Goal: Information Seeking & Learning: Learn about a topic

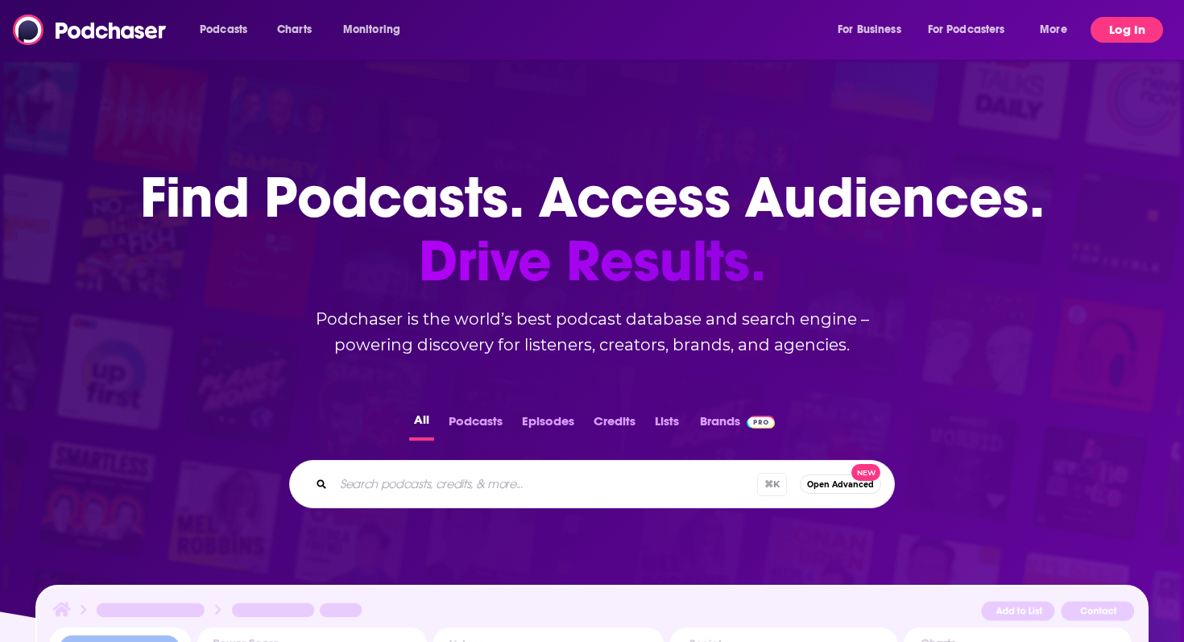
click at [1125, 30] on button "Log In" at bounding box center [1127, 30] width 73 height 26
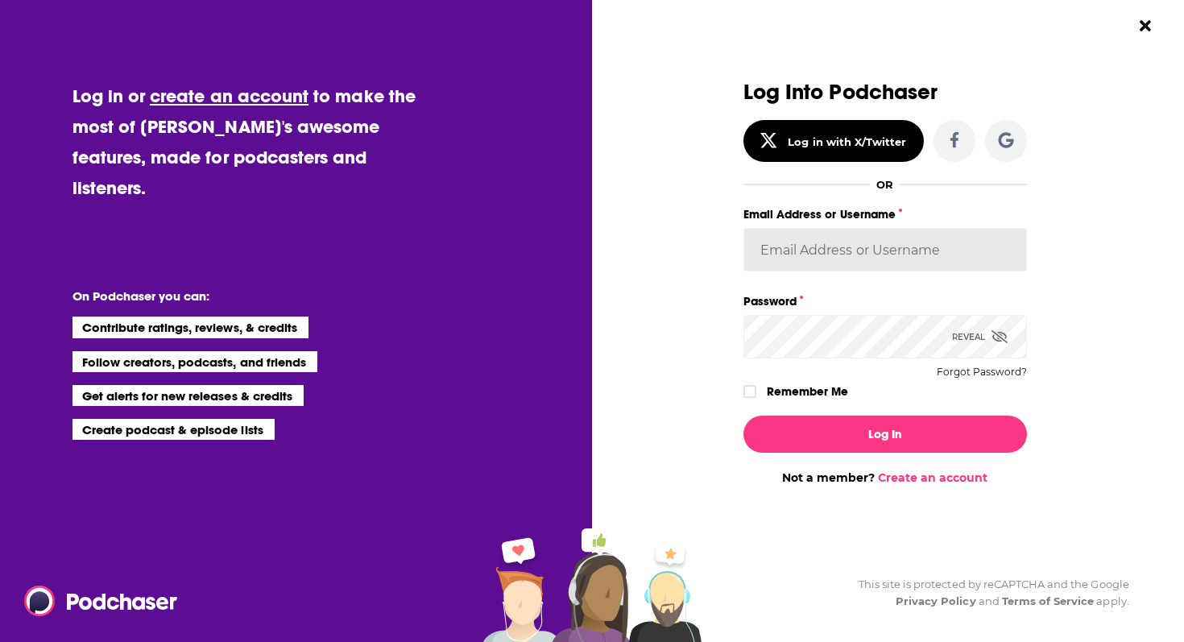
click at [804, 251] on input "Email Address or Username" at bounding box center [886, 250] width 284 height 44
click at [821, 251] on input "Email Address or Username" at bounding box center [886, 250] width 284 height 44
type input "kw"
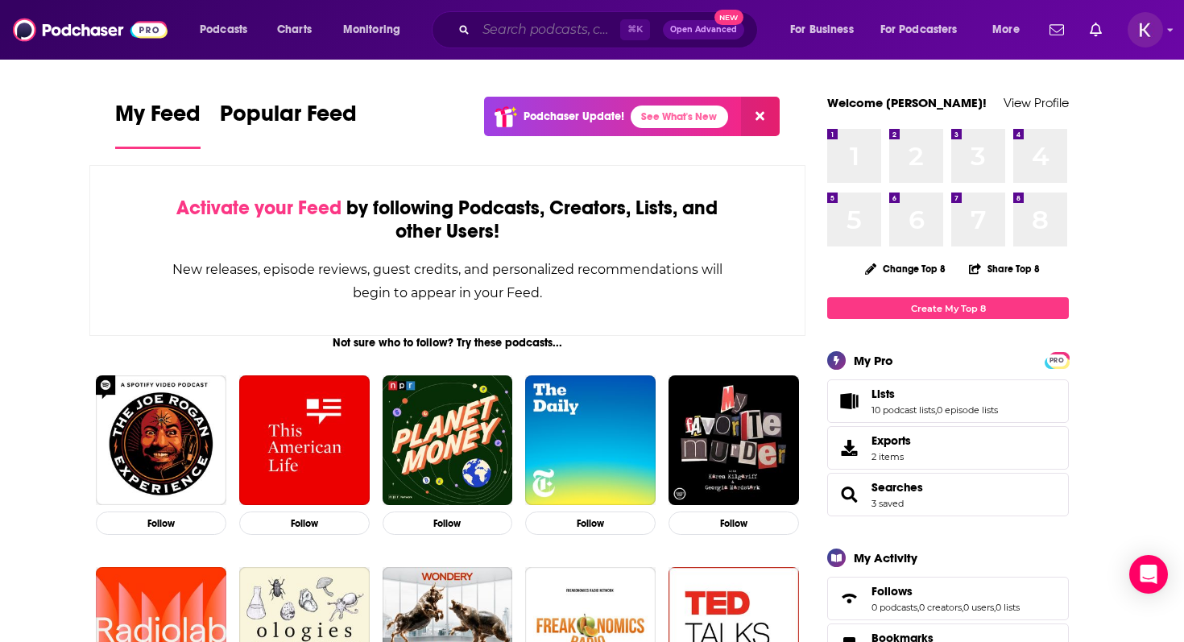
click at [533, 32] on input "Search podcasts, credits, & more..." at bounding box center [548, 30] width 144 height 26
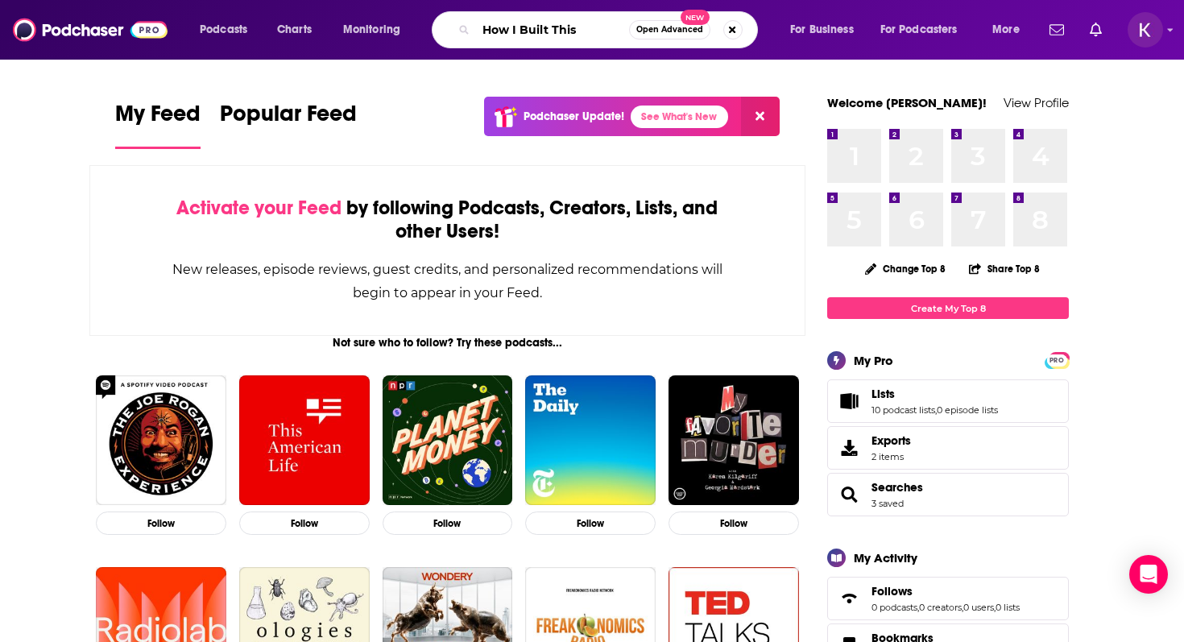
type input "How I Built This"
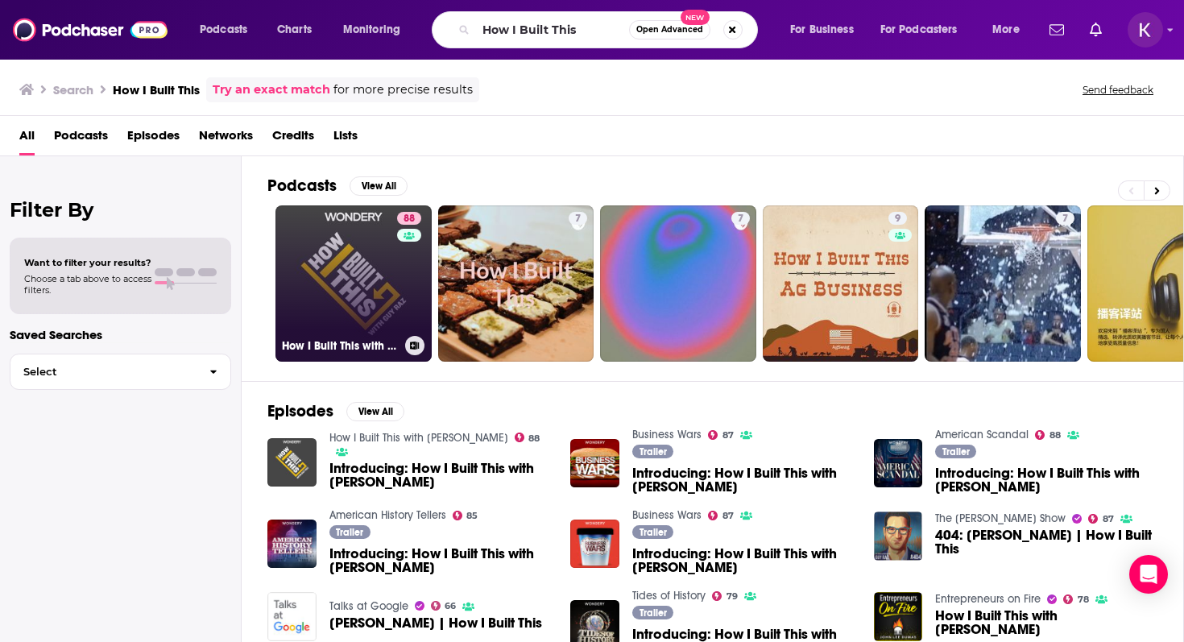
click at [320, 274] on link "88 How I Built This with [PERSON_NAME]" at bounding box center [354, 283] width 156 height 156
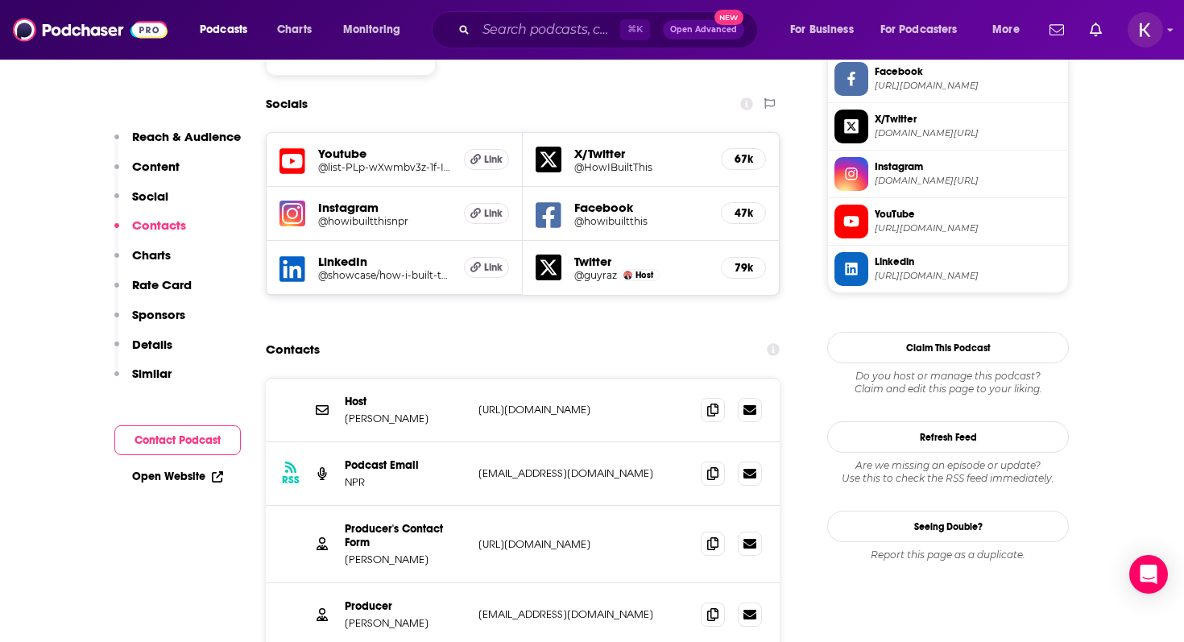
scroll to position [1411, 0]
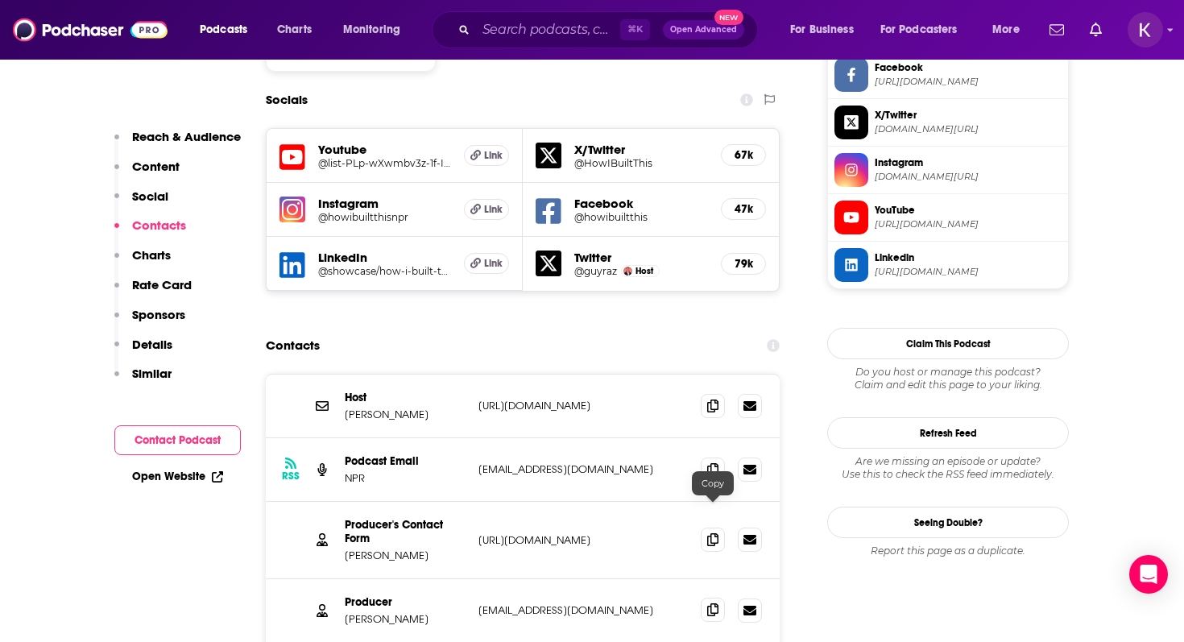
click at [714, 603] on icon at bounding box center [712, 609] width 11 height 13
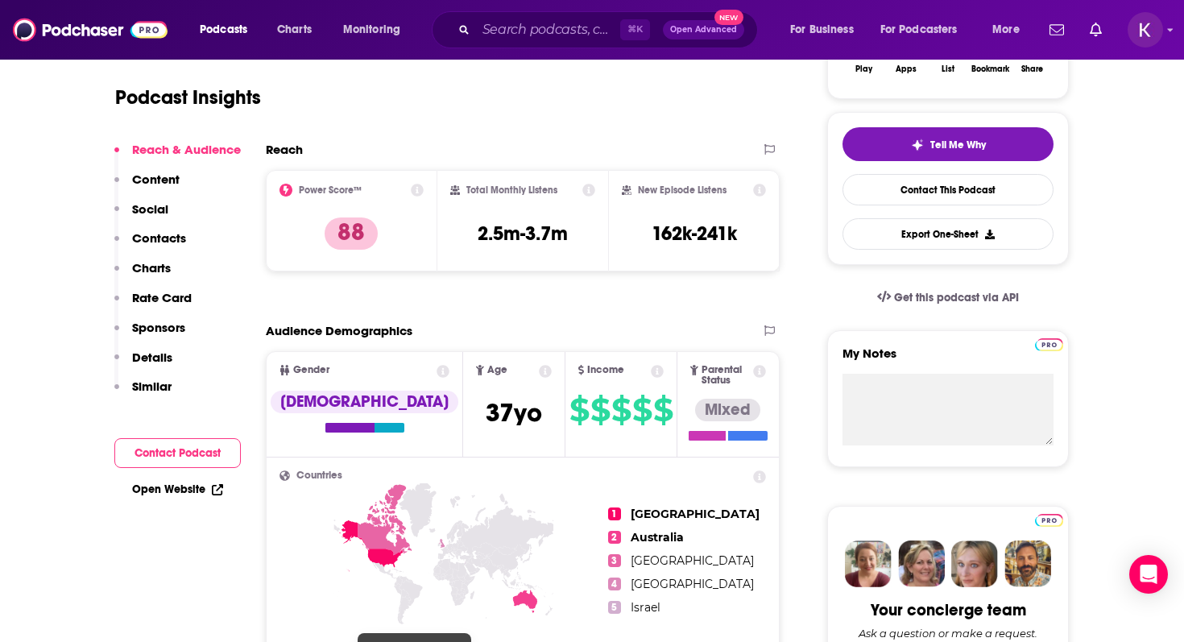
scroll to position [0, 0]
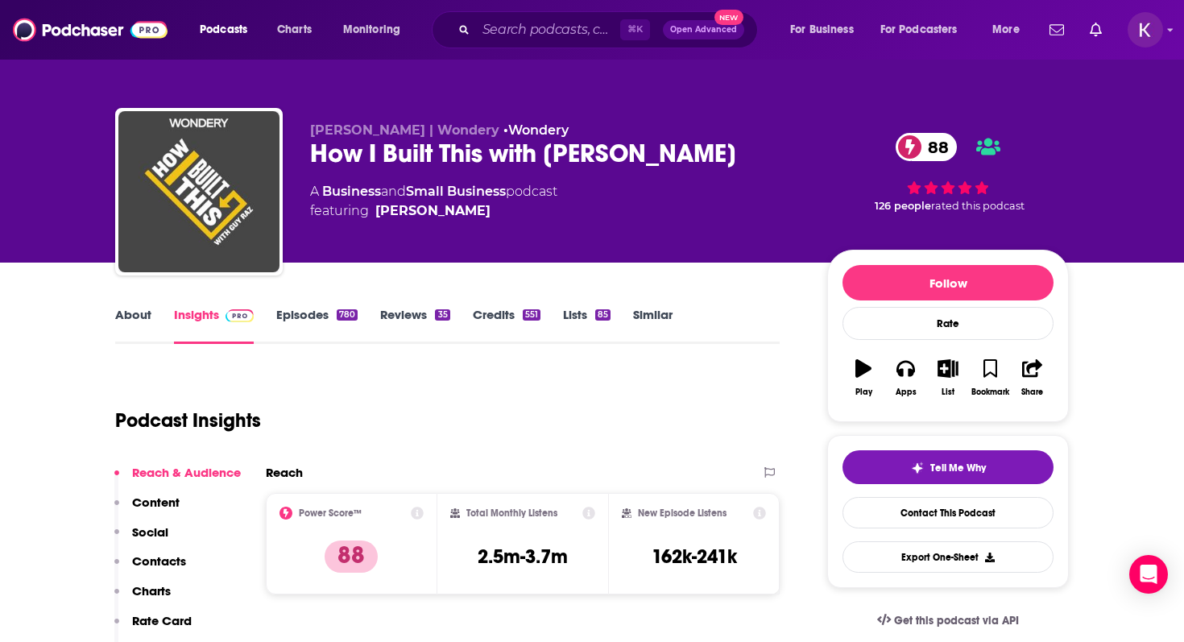
click at [312, 317] on link "Episodes 780" at bounding box center [316, 325] width 81 height 37
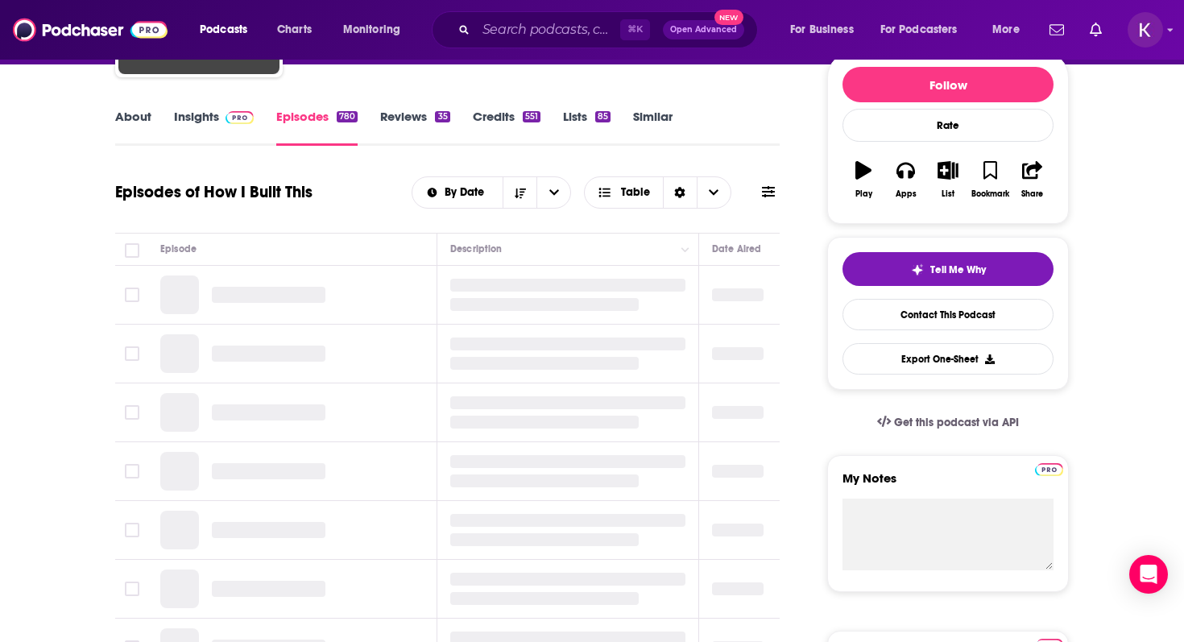
scroll to position [200, 0]
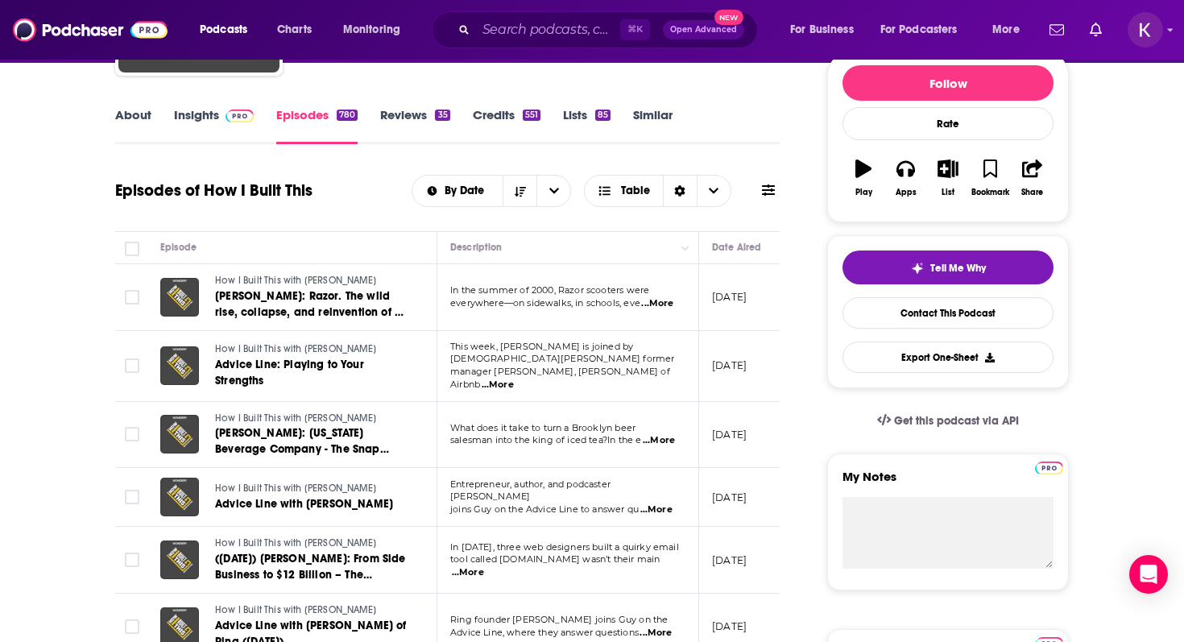
click at [176, 116] on link "Insights" at bounding box center [214, 125] width 80 height 37
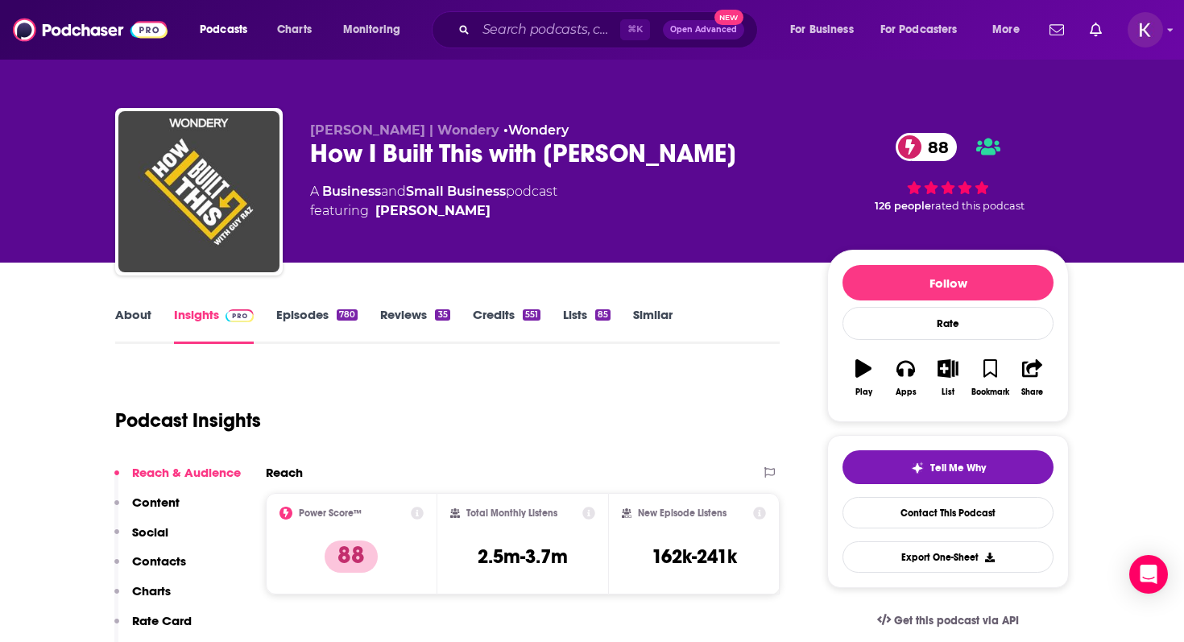
click at [118, 311] on link "About" at bounding box center [133, 325] width 36 height 37
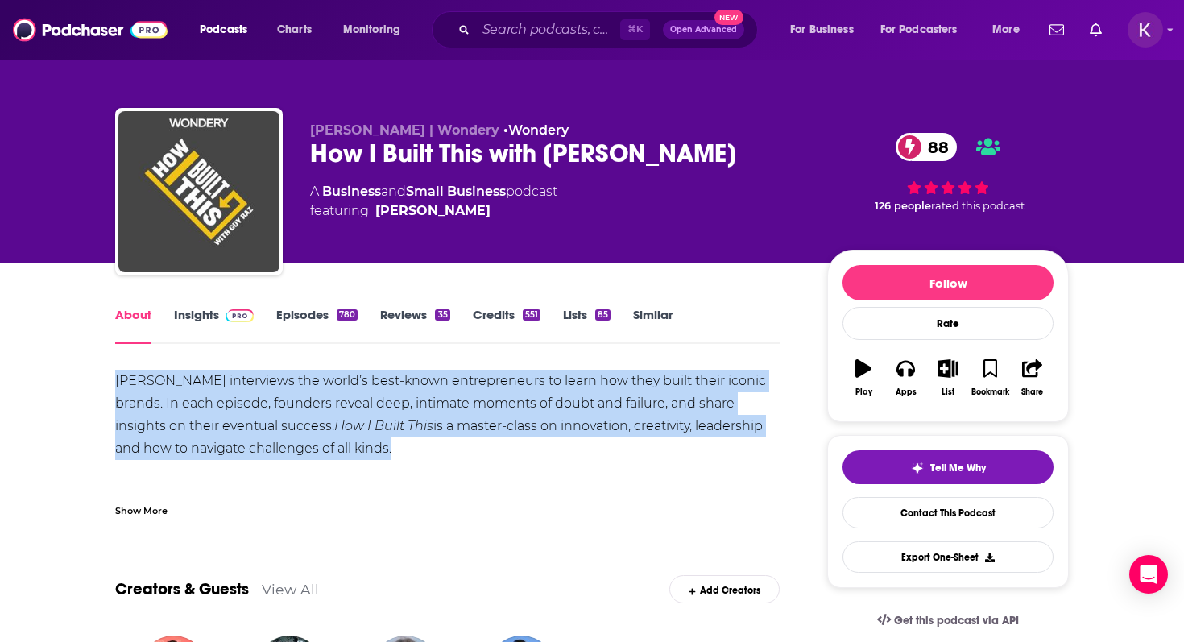
drag, startPoint x: 335, startPoint y: 452, endPoint x: 103, endPoint y: 373, distance: 245.1
copy div "[PERSON_NAME] interviews the world’s best-known entrepreneurs to learn how they…"
click at [207, 319] on link "Insights" at bounding box center [214, 325] width 80 height 37
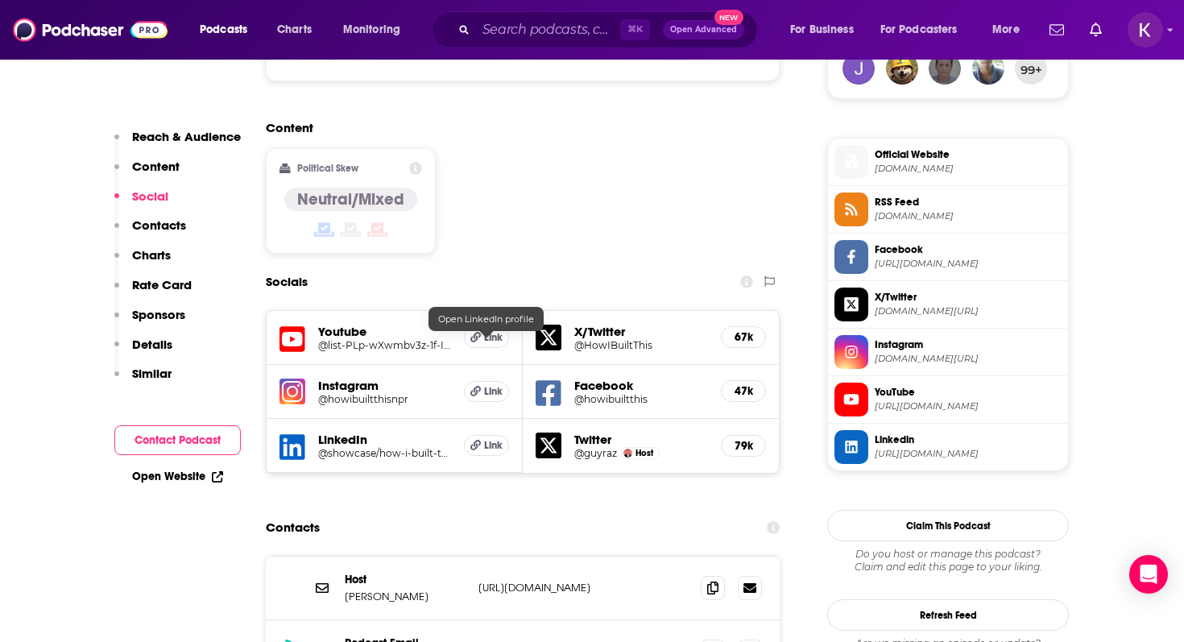
scroll to position [1572, 0]
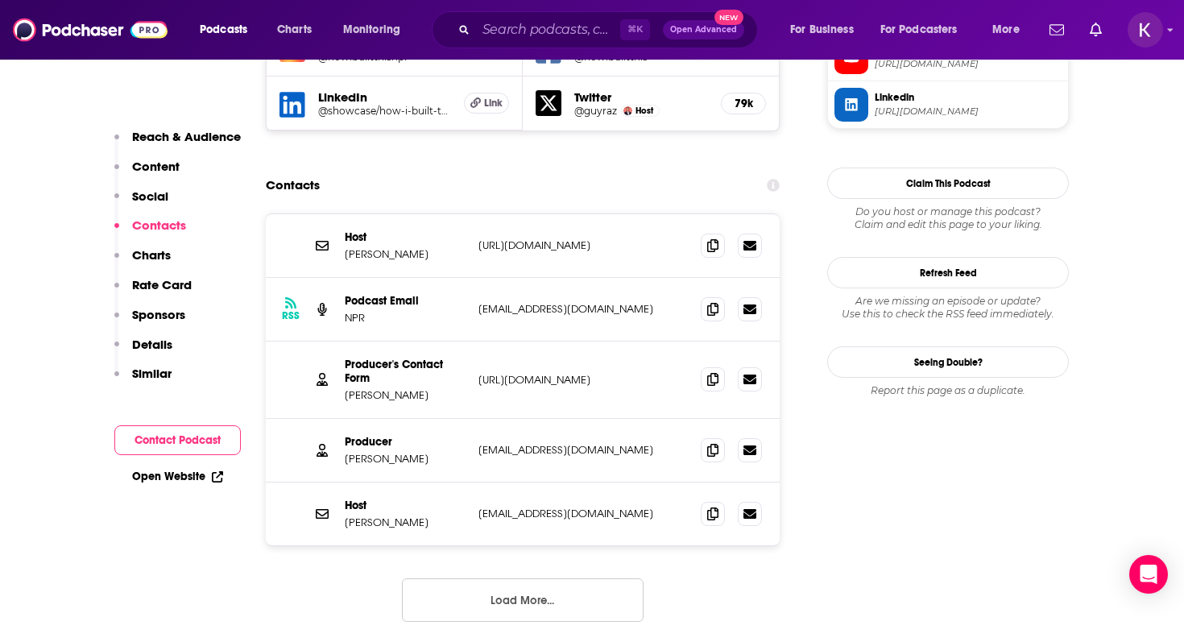
drag, startPoint x: 433, startPoint y: 361, endPoint x: 347, endPoint y: 357, distance: 85.5
click at [347, 452] on p "[PERSON_NAME]" at bounding box center [405, 459] width 121 height 14
copy p "[PERSON_NAME]"
click at [707, 443] on icon at bounding box center [712, 449] width 11 height 13
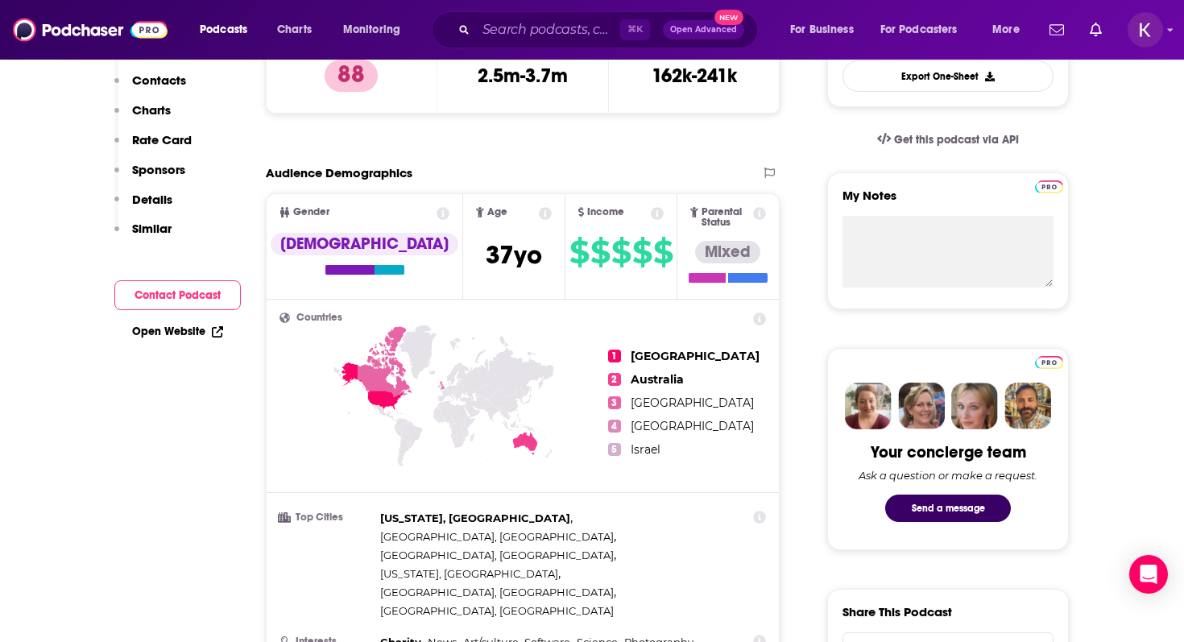
scroll to position [0, 0]
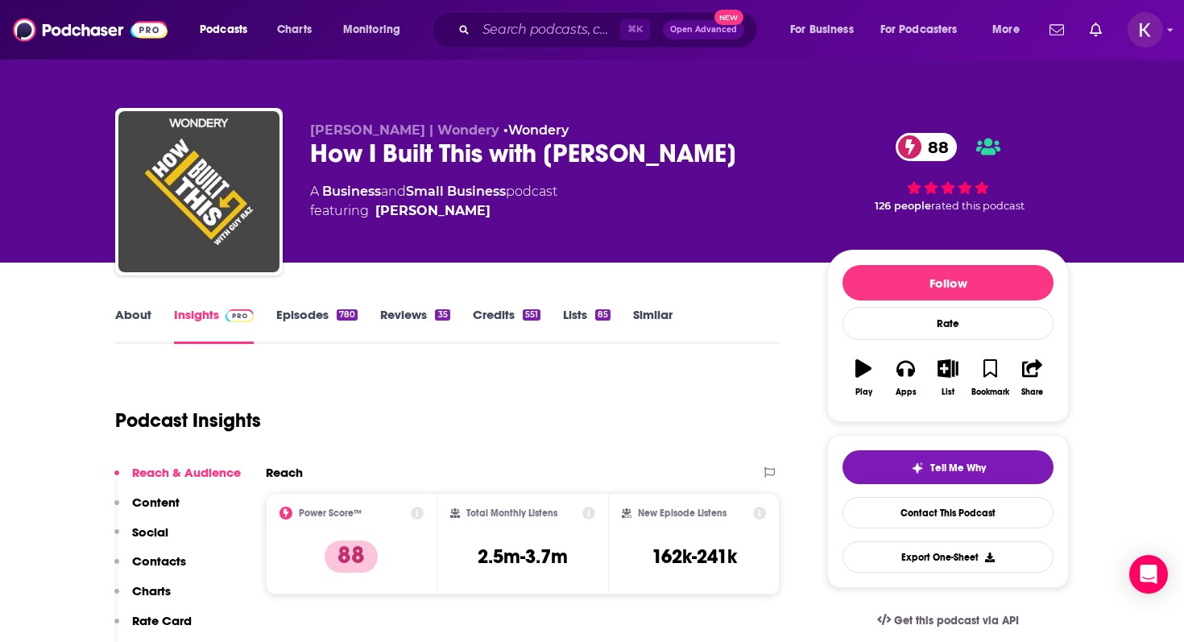
click at [315, 313] on link "Episodes 780" at bounding box center [316, 325] width 81 height 37
click at [301, 313] on link "Episodes 780" at bounding box center [316, 325] width 81 height 37
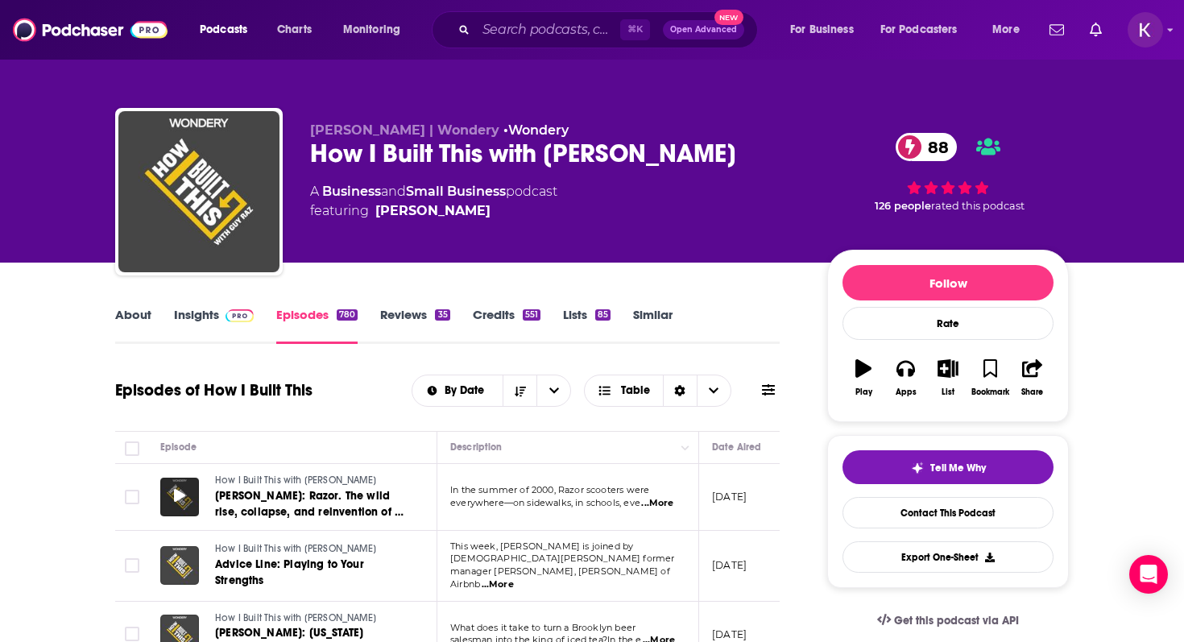
click at [180, 499] on icon at bounding box center [179, 495] width 11 height 13
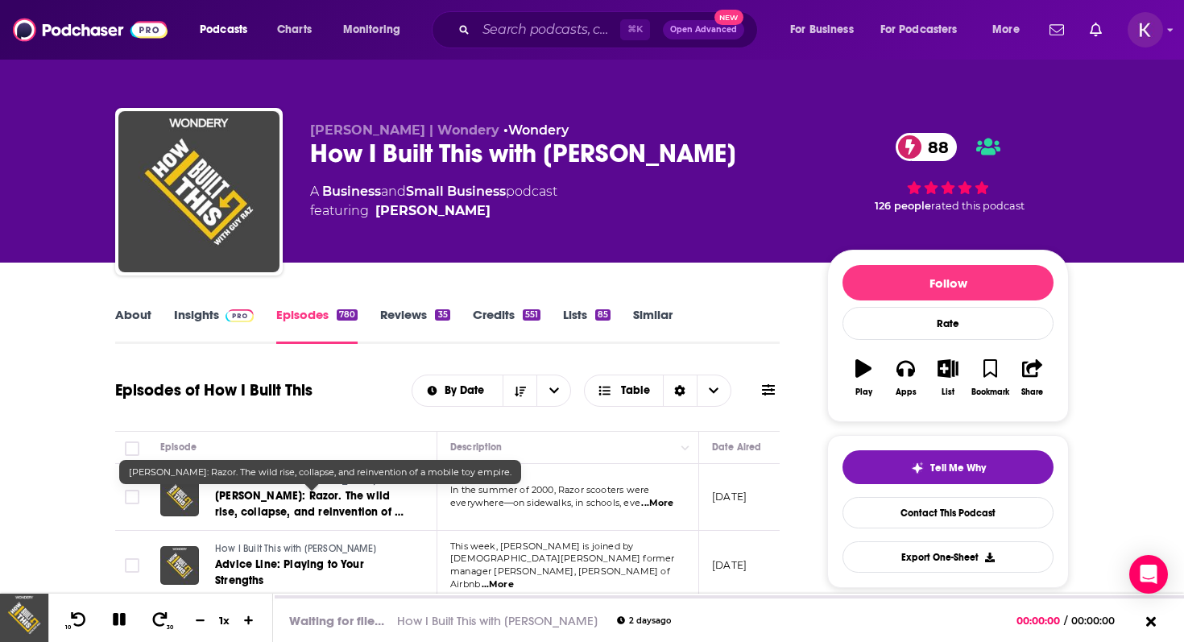
click at [309, 503] on span "[PERSON_NAME]: Razor. The wild rise, collapse, and reinvention of a mobile toy …" at bounding box center [309, 512] width 189 height 46
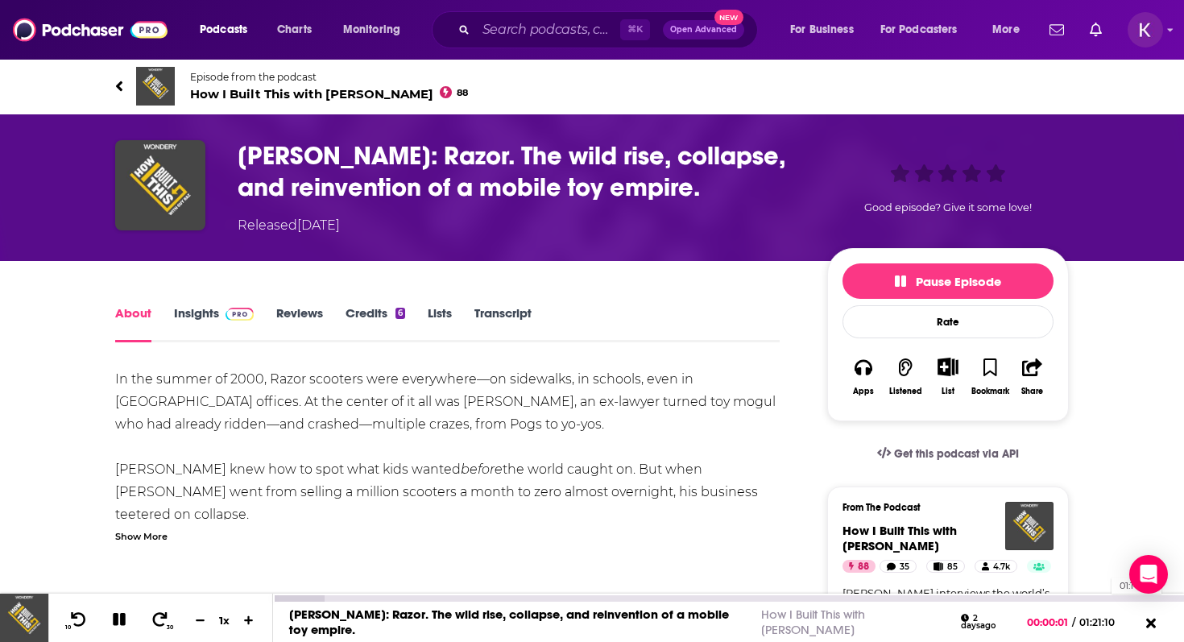
click at [1108, 598] on div "01:14:00" at bounding box center [728, 598] width 911 height 6
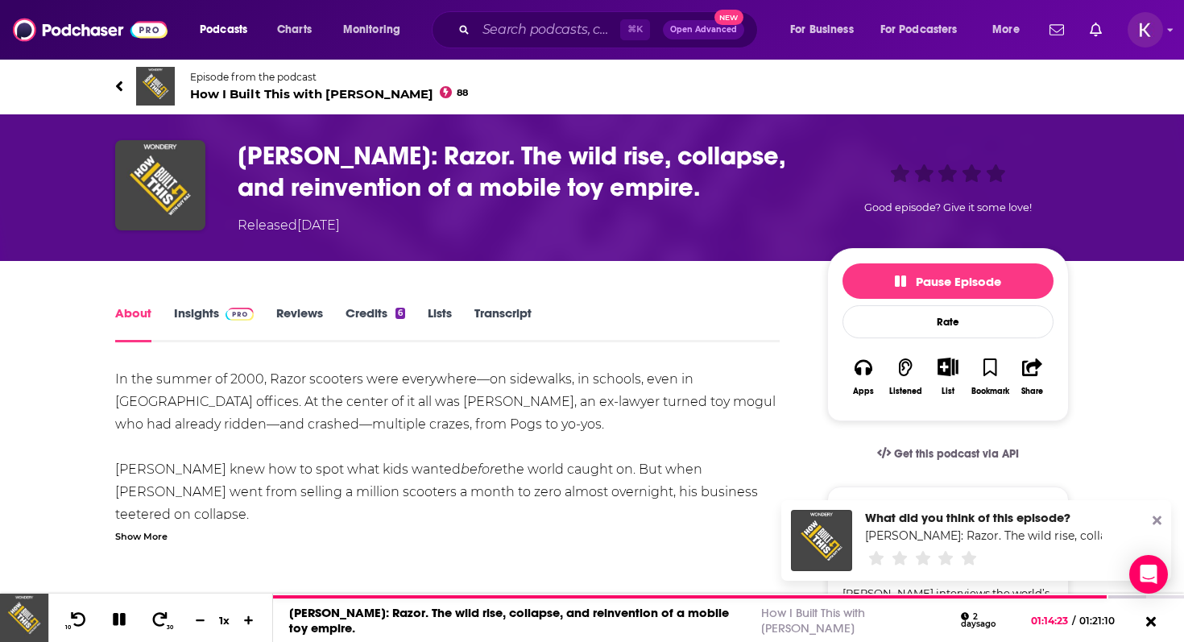
click at [1163, 518] on div "What did you think of this episode? [PERSON_NAME]: Razor. The wild rise, collap…" at bounding box center [976, 540] width 390 height 81
click at [1159, 519] on icon at bounding box center [1157, 520] width 9 height 9
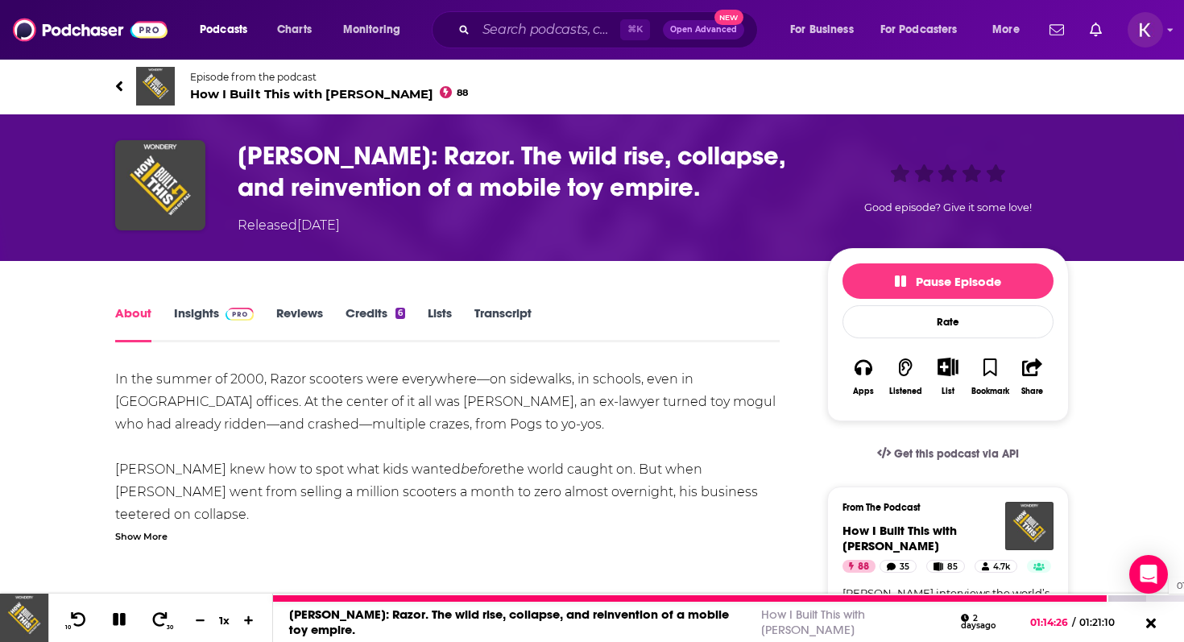
click at [1162, 599] on div "01:19:06" at bounding box center [728, 598] width 911 height 6
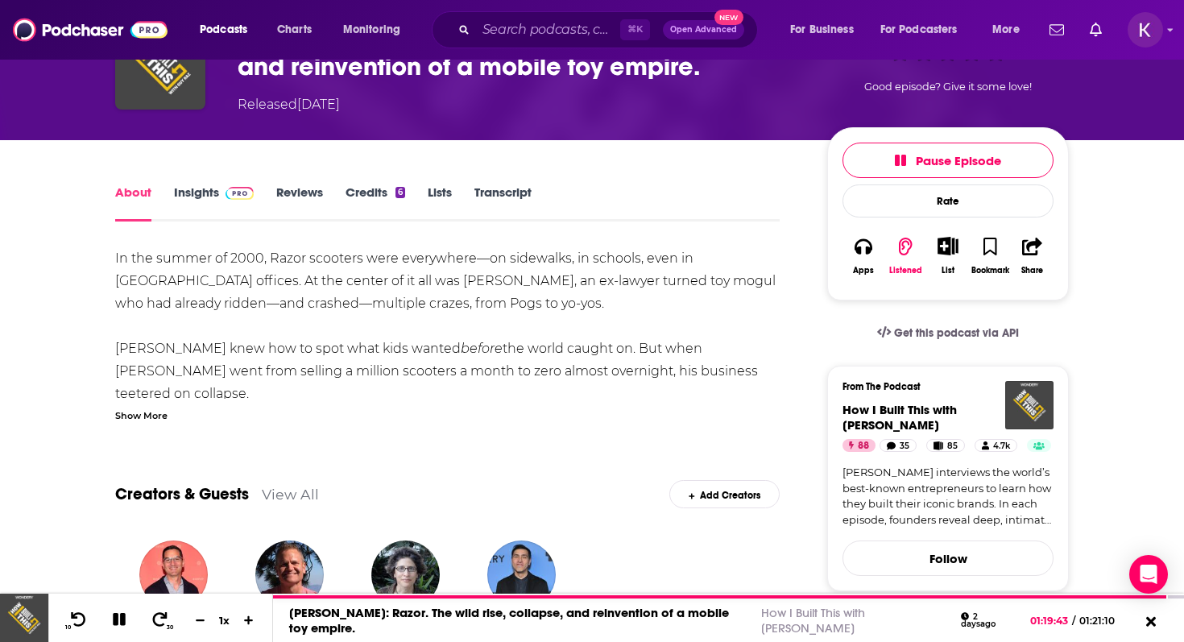
scroll to position [395, 0]
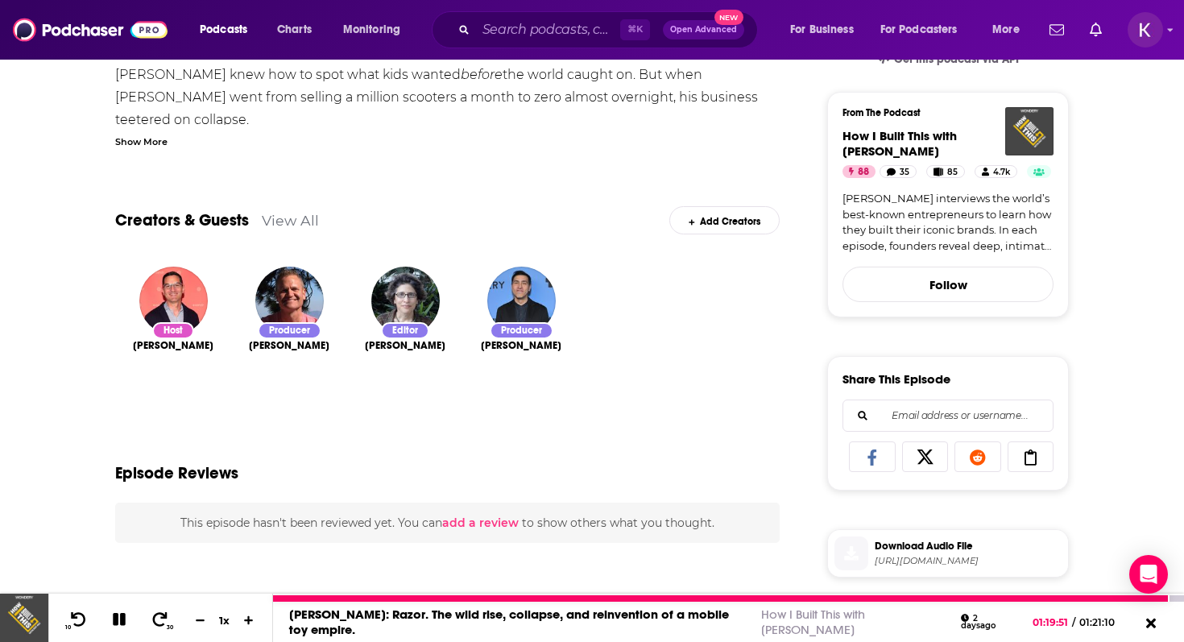
click at [117, 620] on icon at bounding box center [119, 619] width 13 height 13
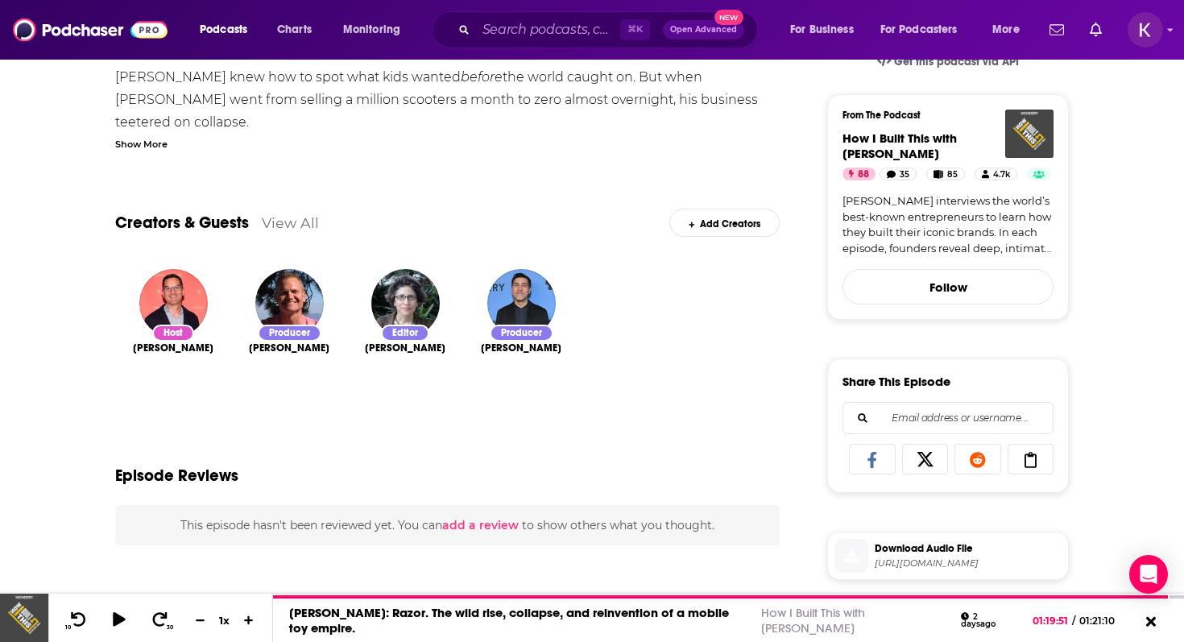
scroll to position [0, 0]
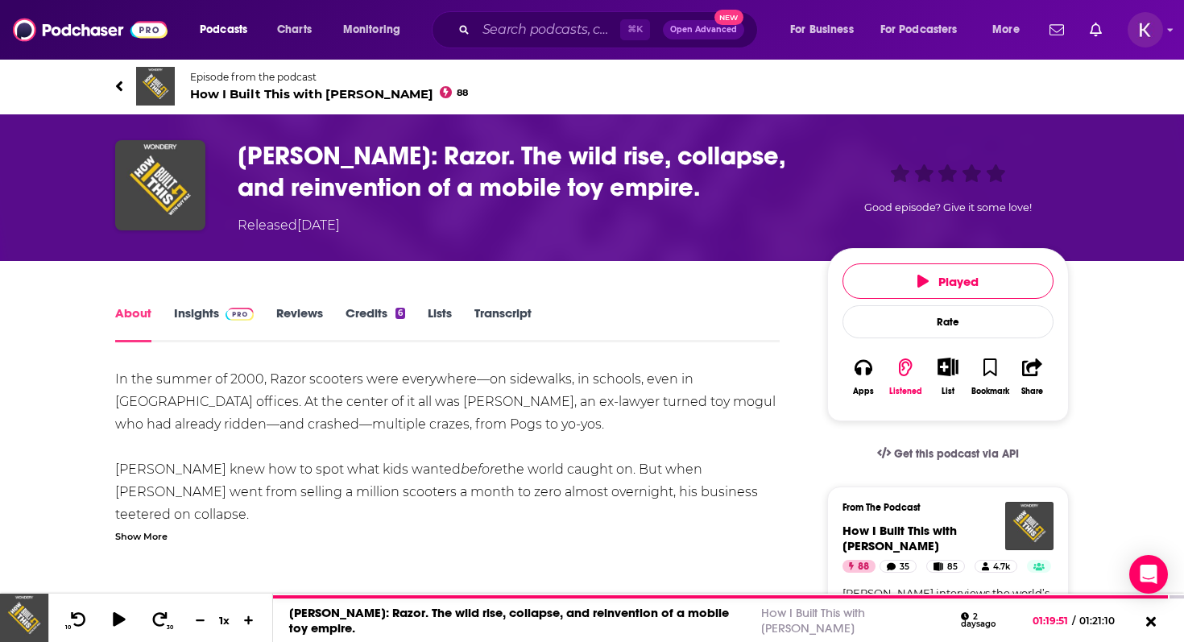
click at [191, 325] on link "Insights" at bounding box center [214, 323] width 80 height 37
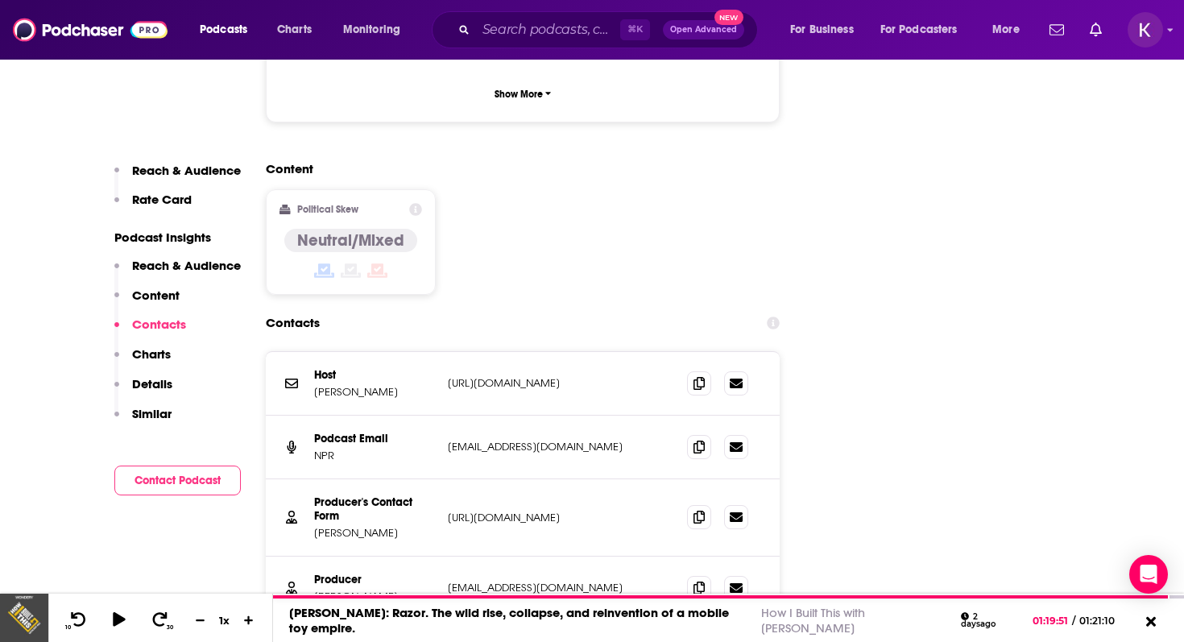
scroll to position [1760, 0]
click at [694, 508] on icon at bounding box center [699, 514] width 11 height 13
